Goal: Task Accomplishment & Management: Use online tool/utility

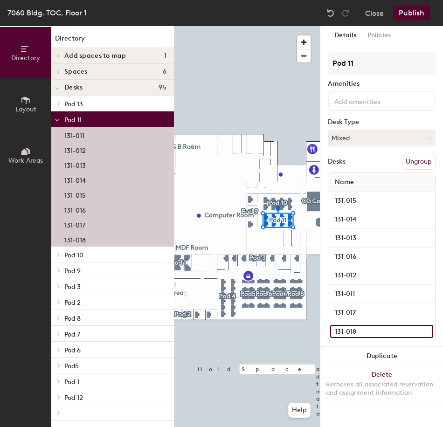
click at [351, 331] on input "131-018" at bounding box center [381, 331] width 103 height 13
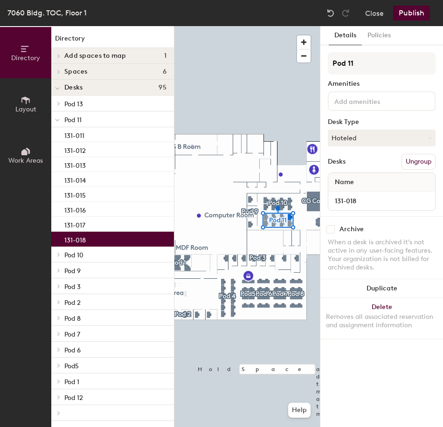
click at [102, 237] on div "131-018" at bounding box center [112, 239] width 123 height 15
click at [355, 143] on button "Hoteled" at bounding box center [381, 138] width 108 height 17
click at [358, 164] on div "Assigned" at bounding box center [374, 167] width 93 height 14
click at [421, 14] on button "Publish" at bounding box center [411, 13] width 37 height 15
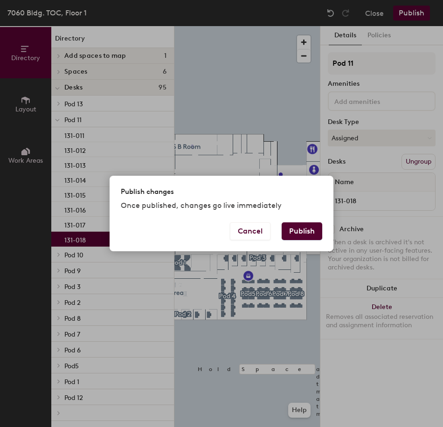
click at [299, 238] on button "Publish" at bounding box center [301, 231] width 41 height 18
